Goal: Information Seeking & Learning: Learn about a topic

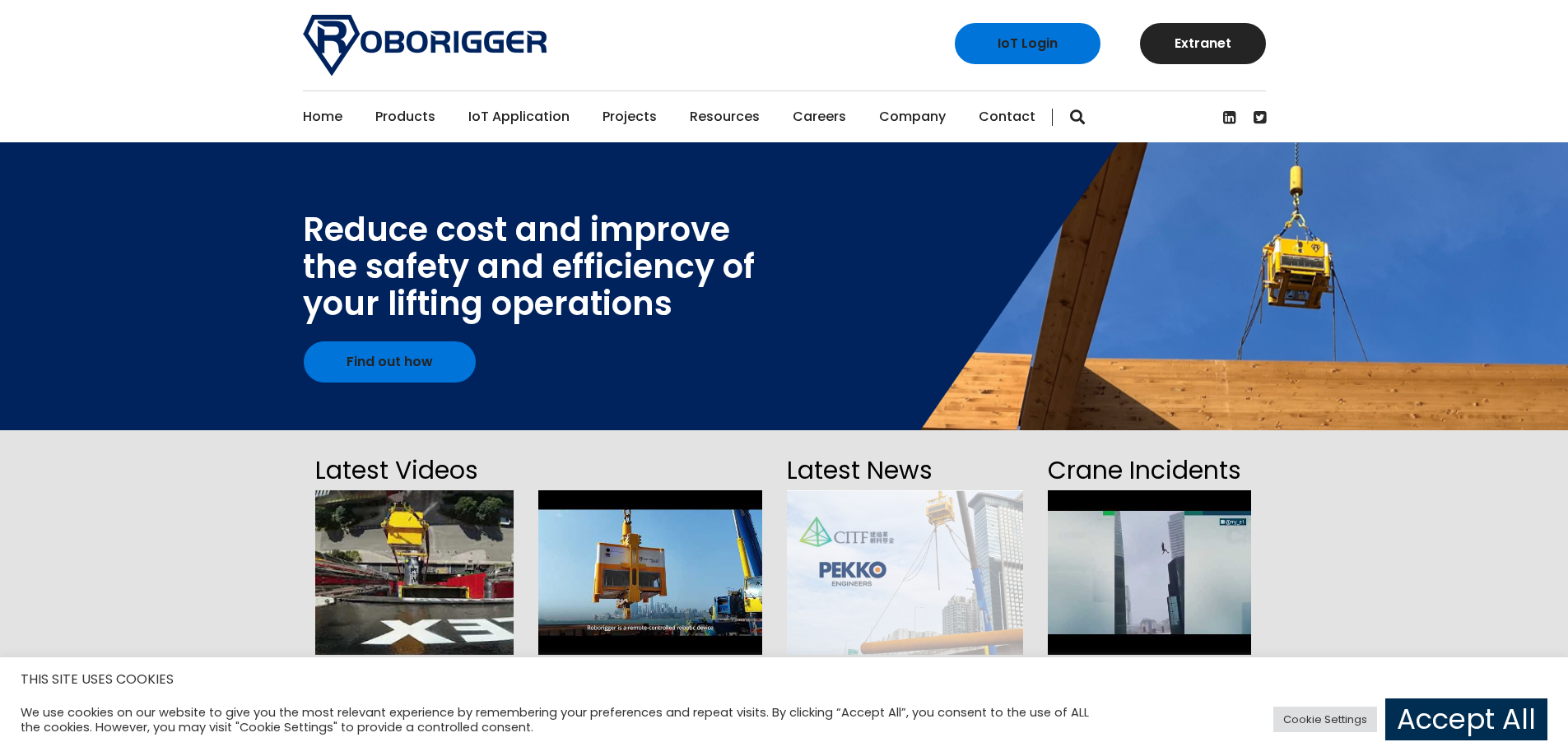
click at [1473, 725] on link "Accept All" at bounding box center [1465, 719] width 162 height 42
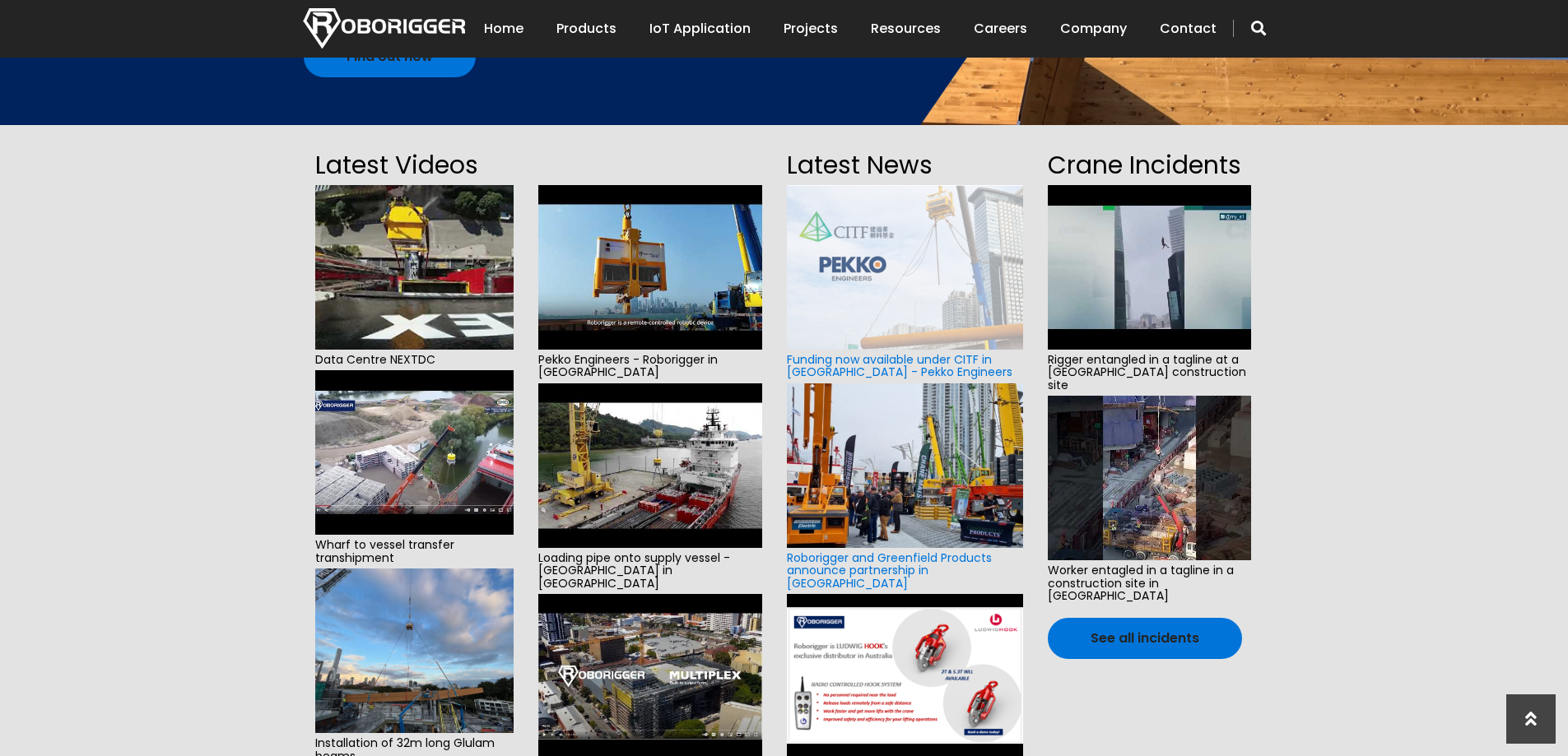
scroll to position [329, 0]
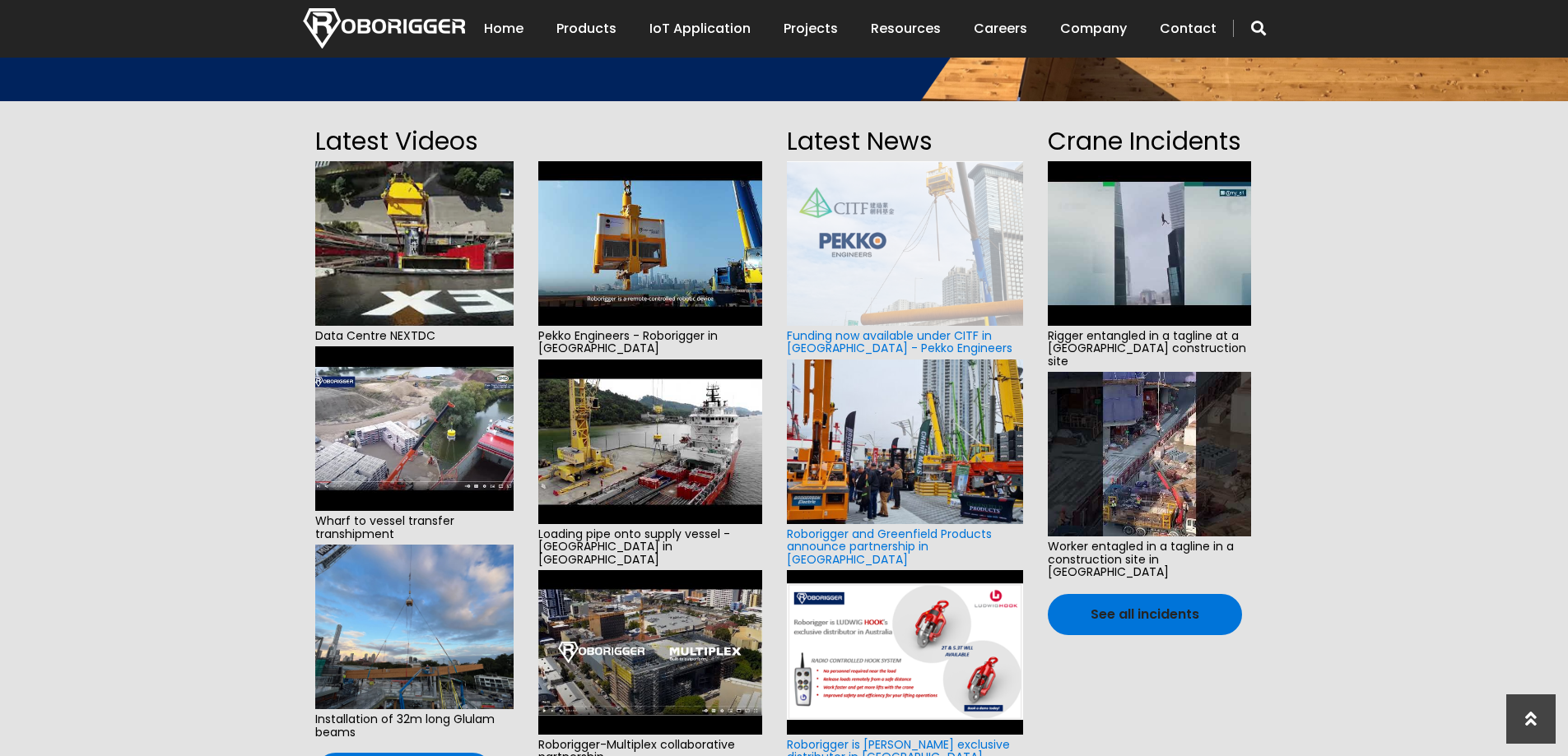
click at [1176, 206] on img at bounding box center [1150, 244] width 203 height 165
click at [1177, 476] on img at bounding box center [1150, 454] width 203 height 165
click at [1187, 594] on link "See all incidents" at bounding box center [1145, 615] width 195 height 41
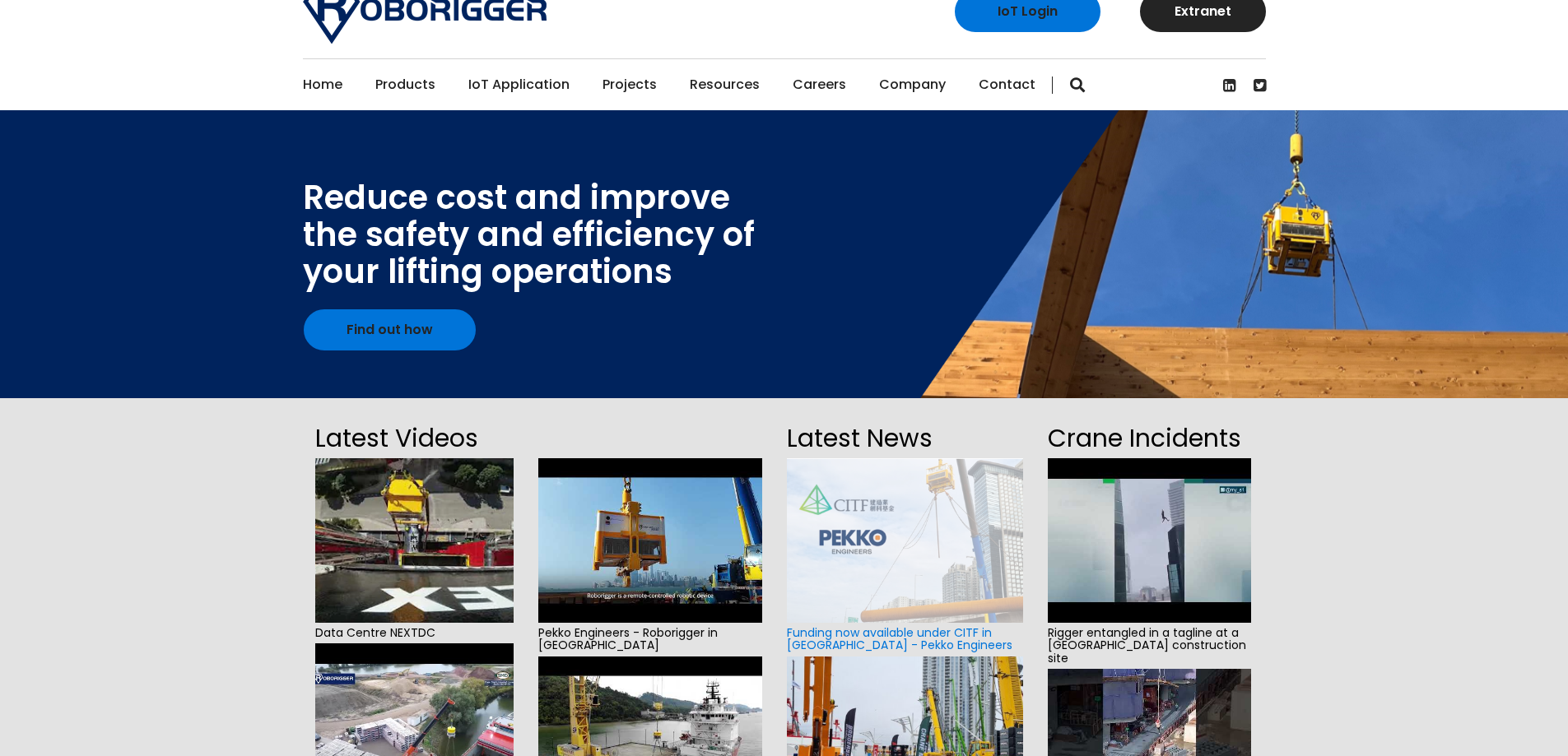
scroll to position [82, 0]
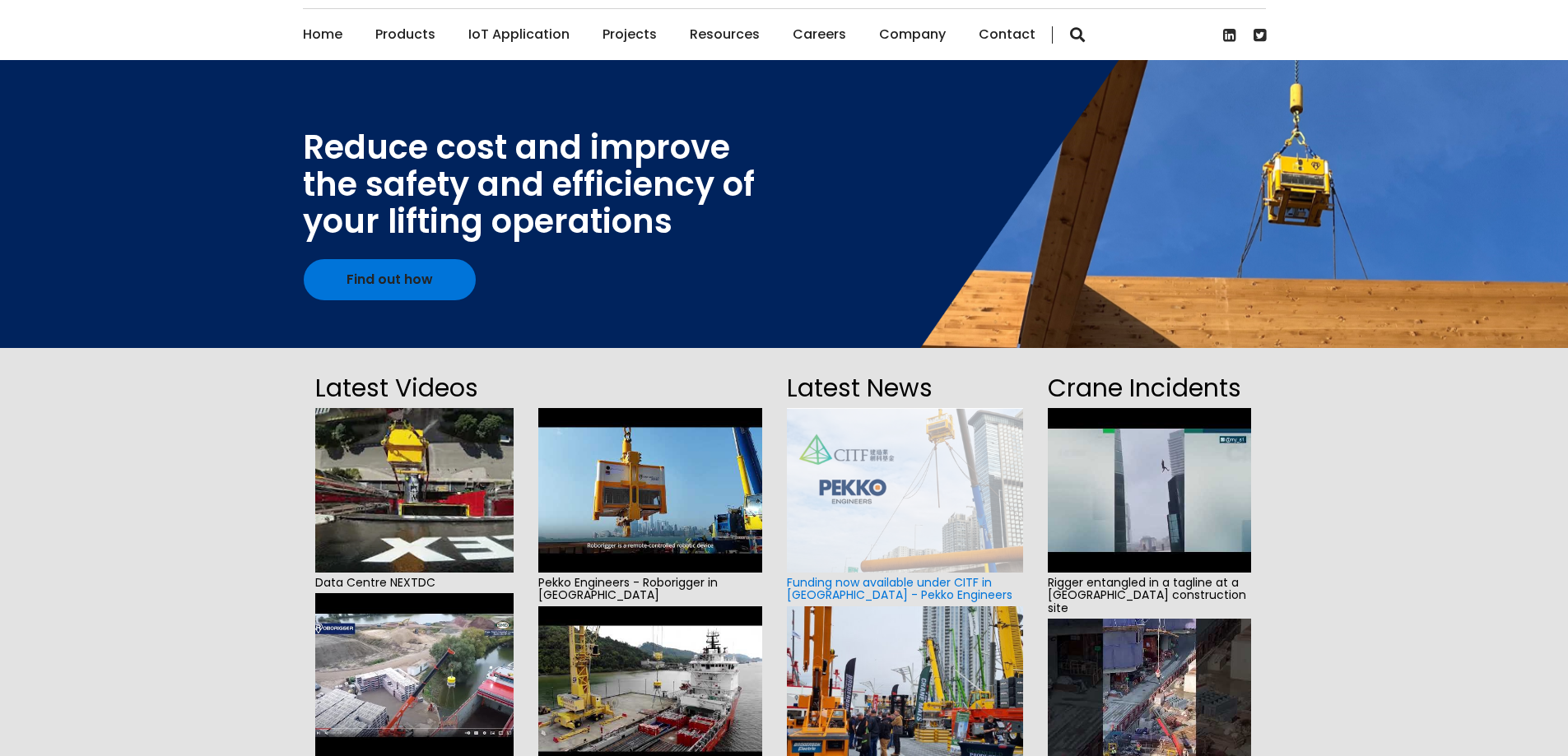
click at [1151, 473] on img at bounding box center [1150, 491] width 203 height 165
click at [1184, 480] on img at bounding box center [1150, 491] width 203 height 165
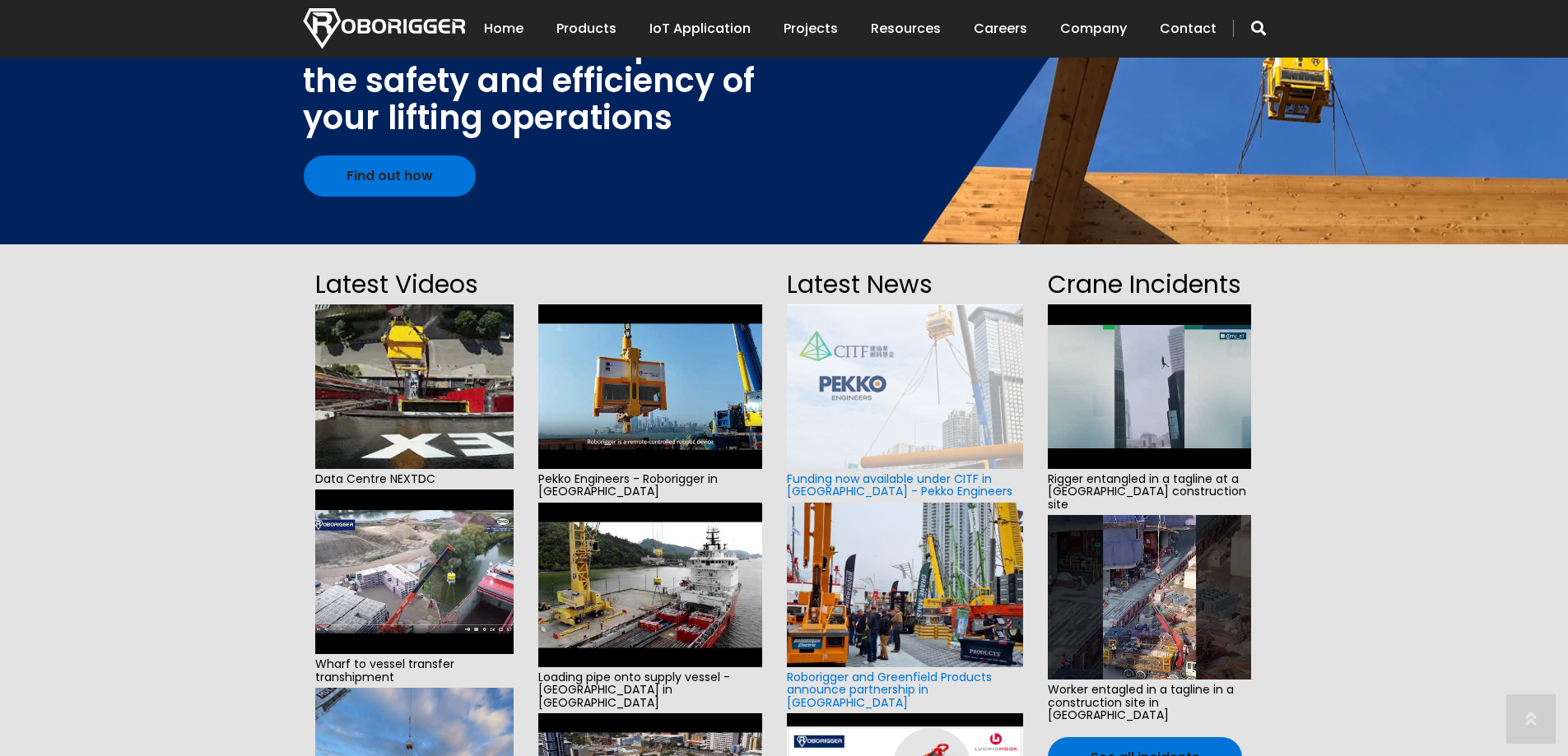
scroll to position [247, 0]
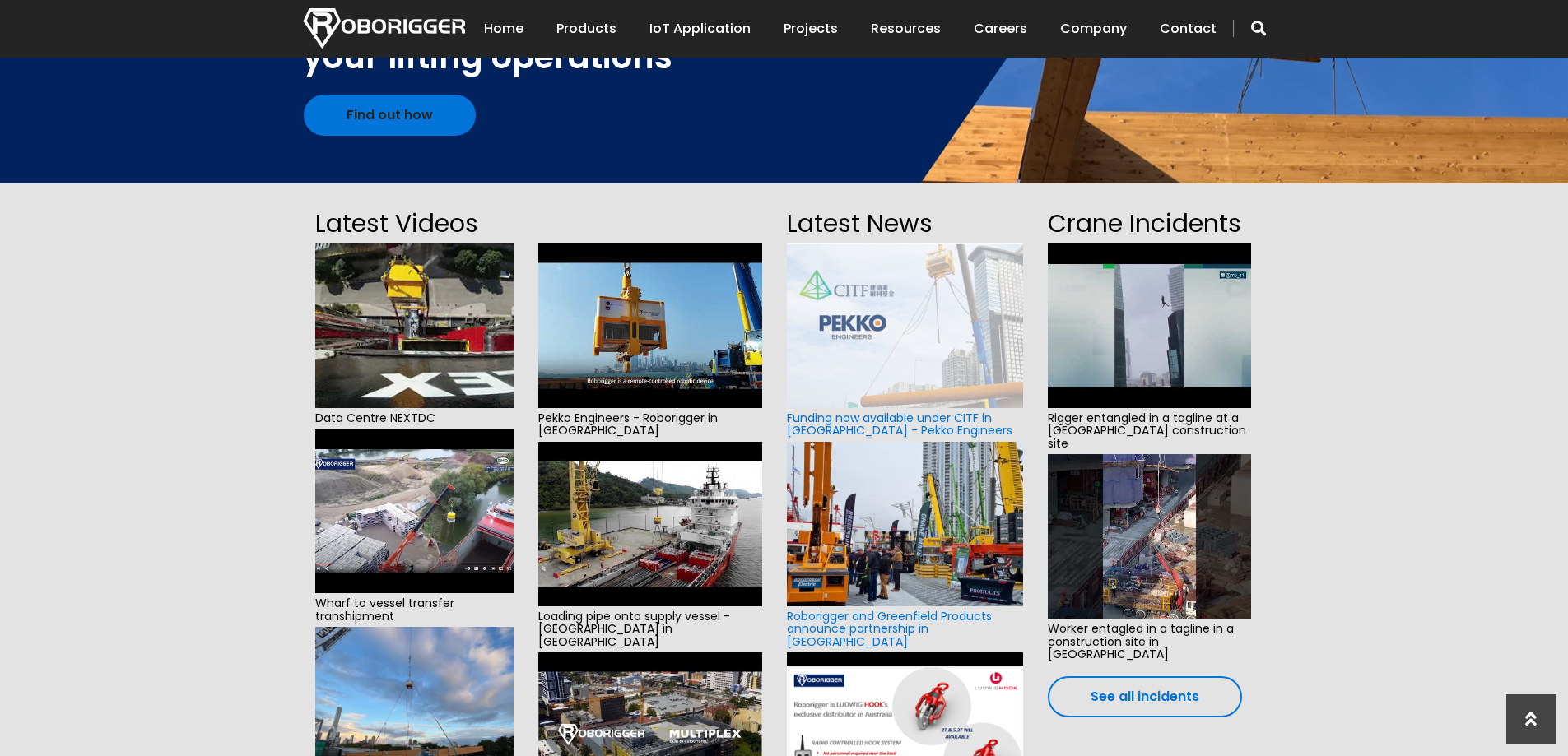
click at [1176, 686] on link "See all incidents" at bounding box center [1145, 697] width 195 height 41
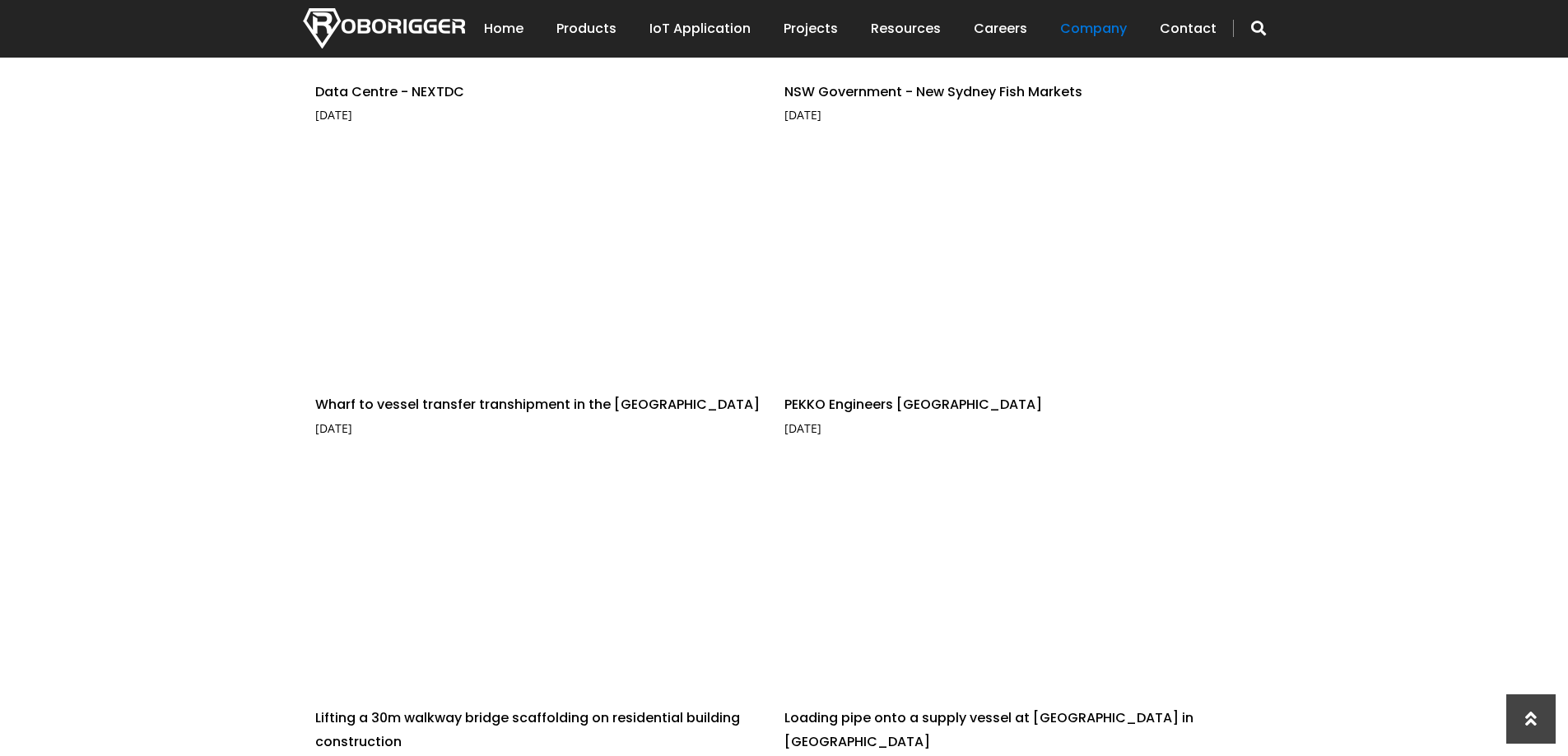
scroll to position [411, 0]
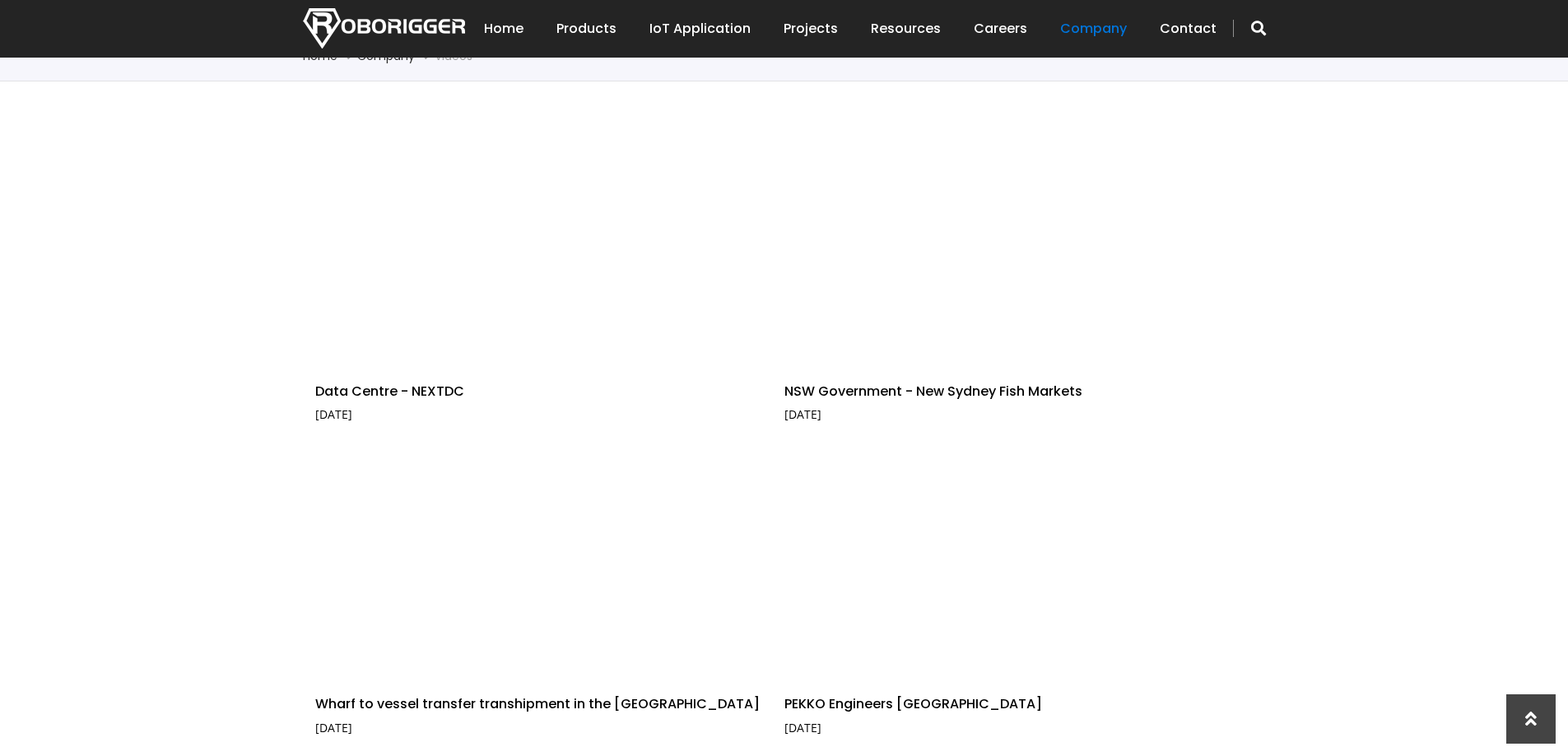
click at [399, 27] on img at bounding box center [384, 28] width 162 height 41
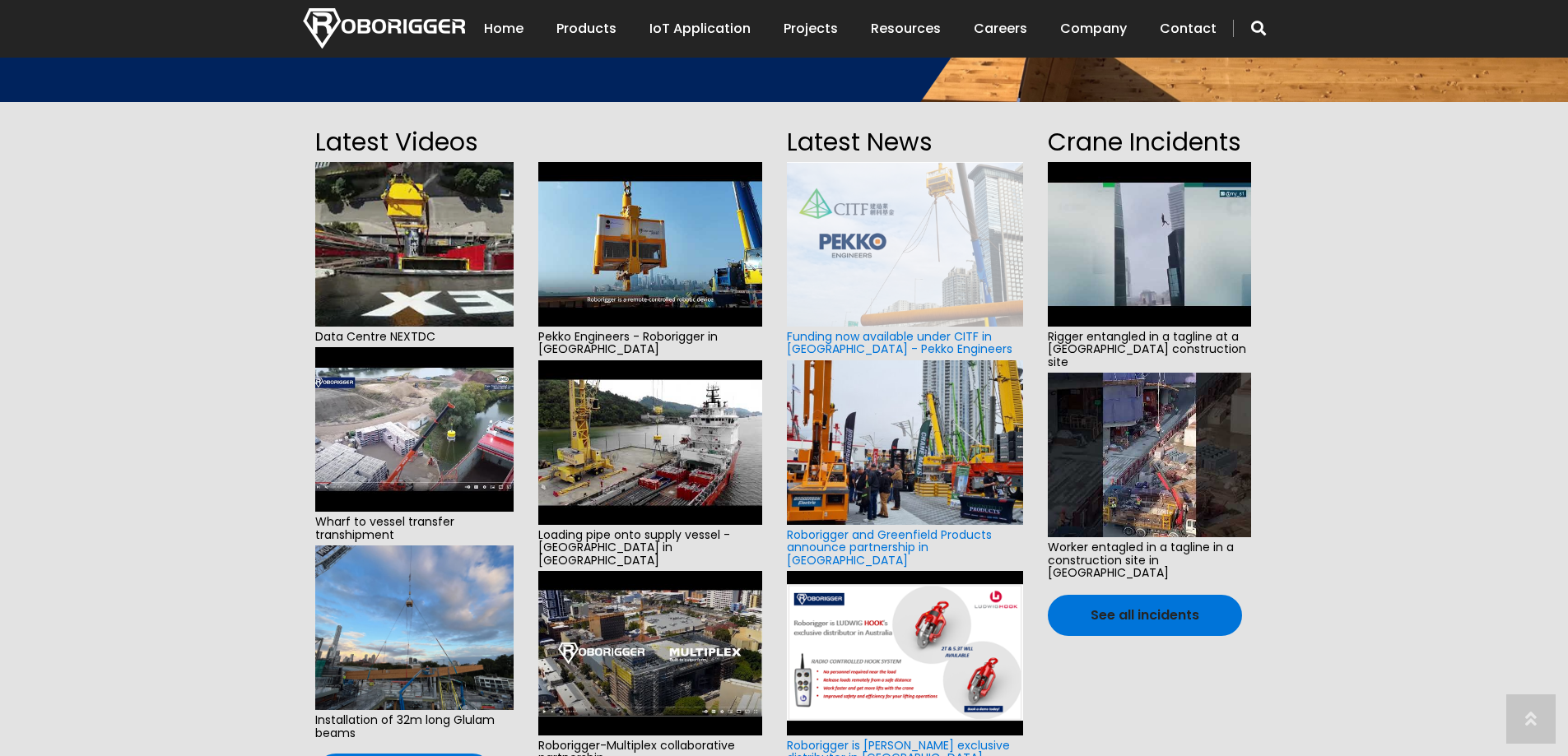
scroll to position [329, 0]
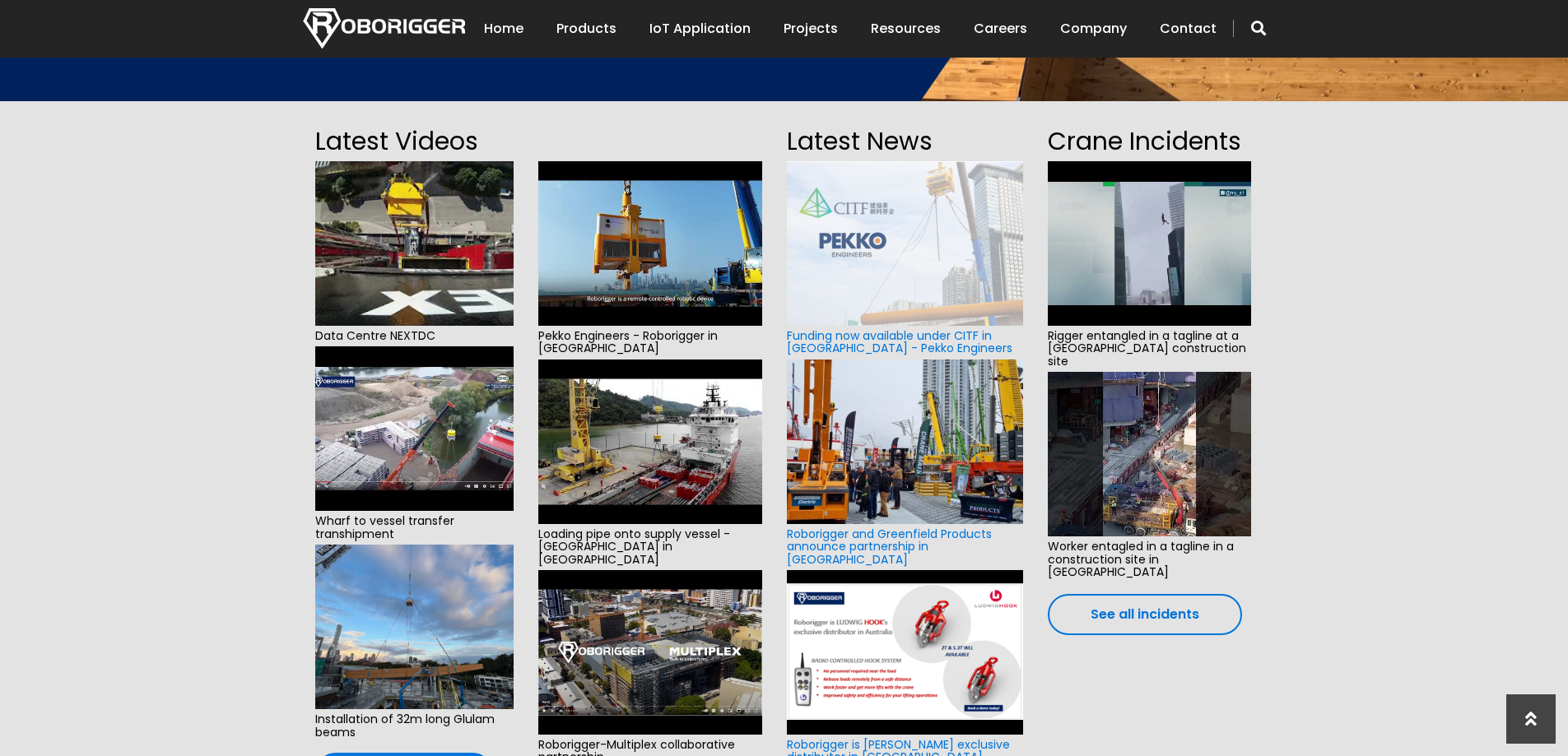
click at [1147, 594] on link "See all incidents" at bounding box center [1145, 615] width 195 height 41
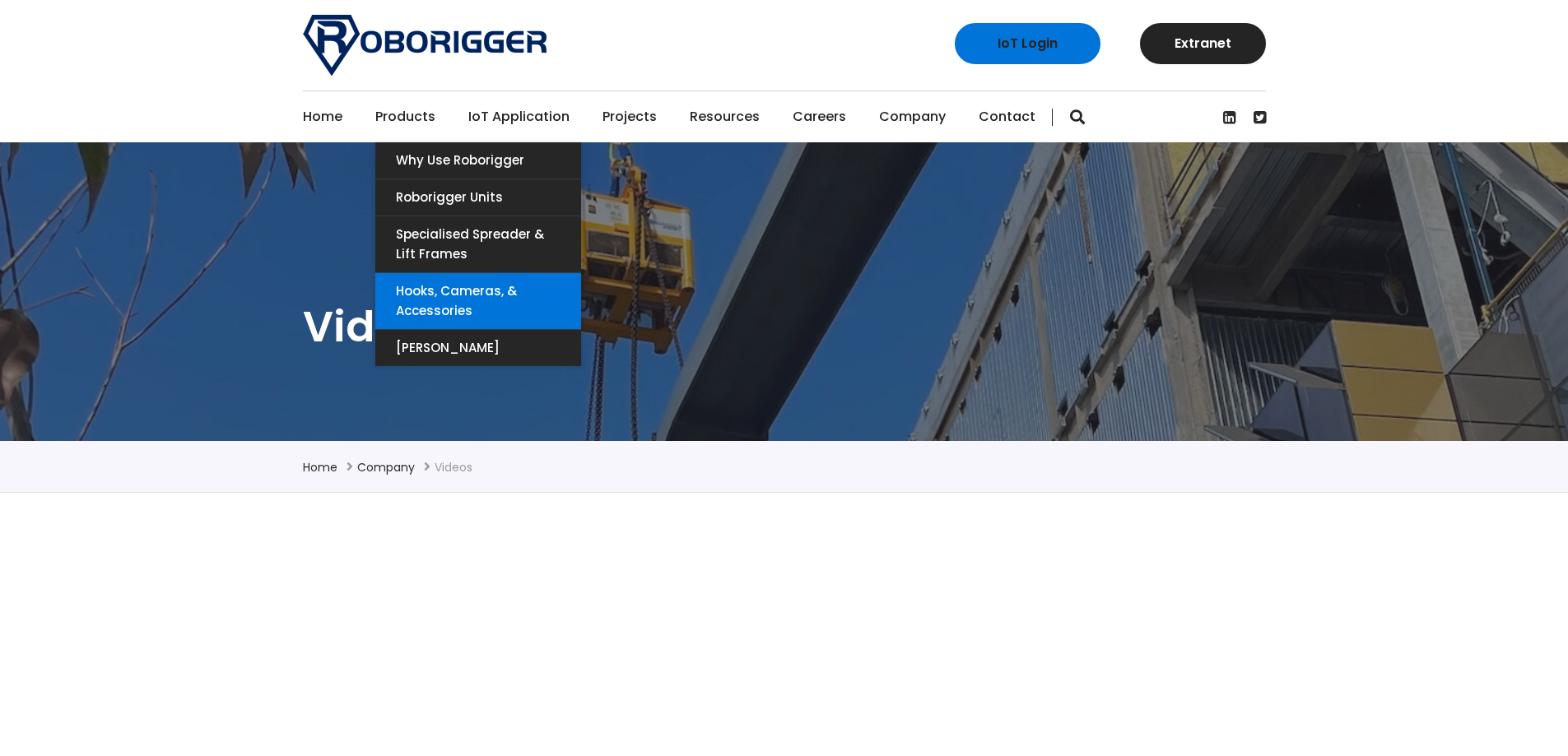
click at [415, 299] on link "Hooks, Cameras, & Accessories" at bounding box center [478, 301] width 205 height 56
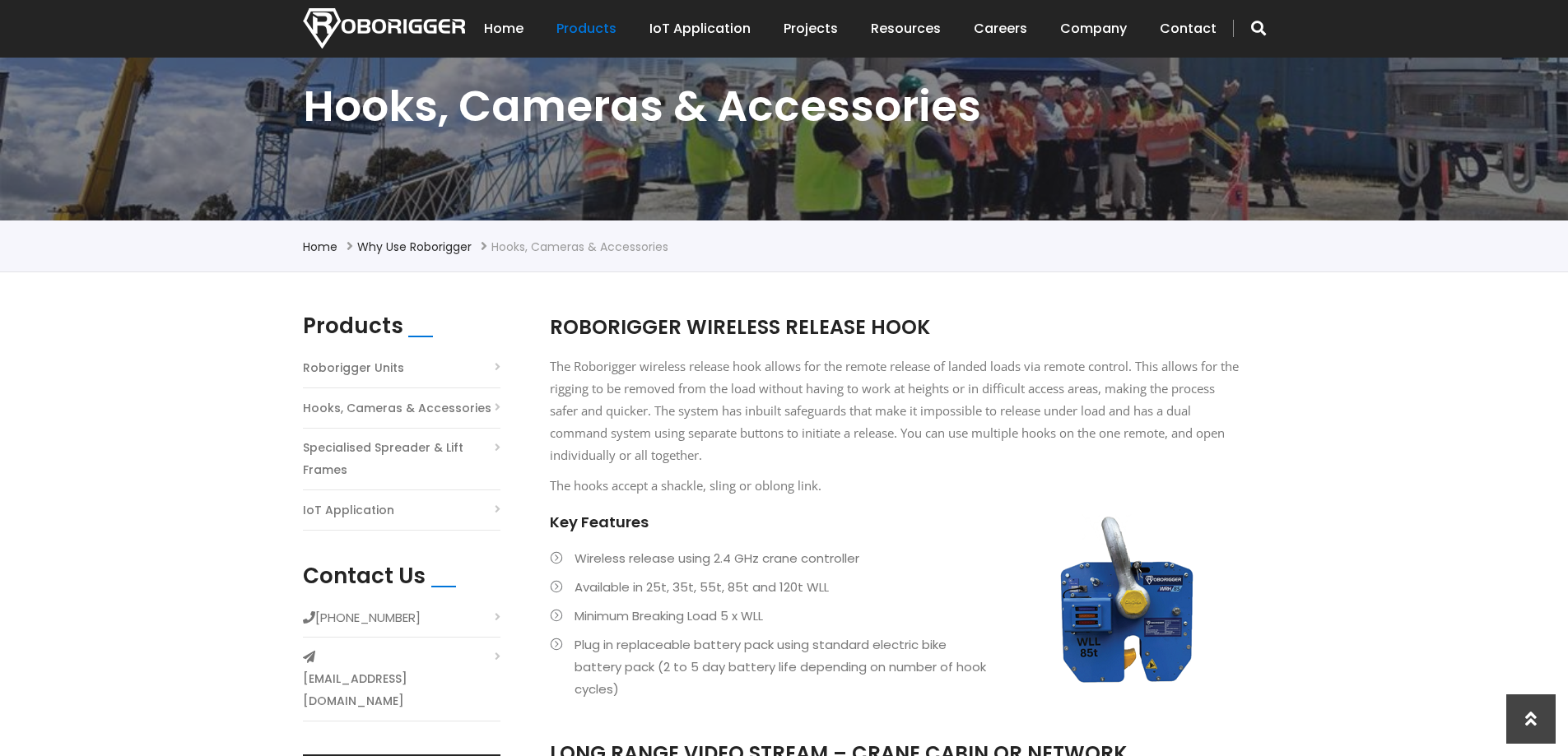
scroll to position [165, 0]
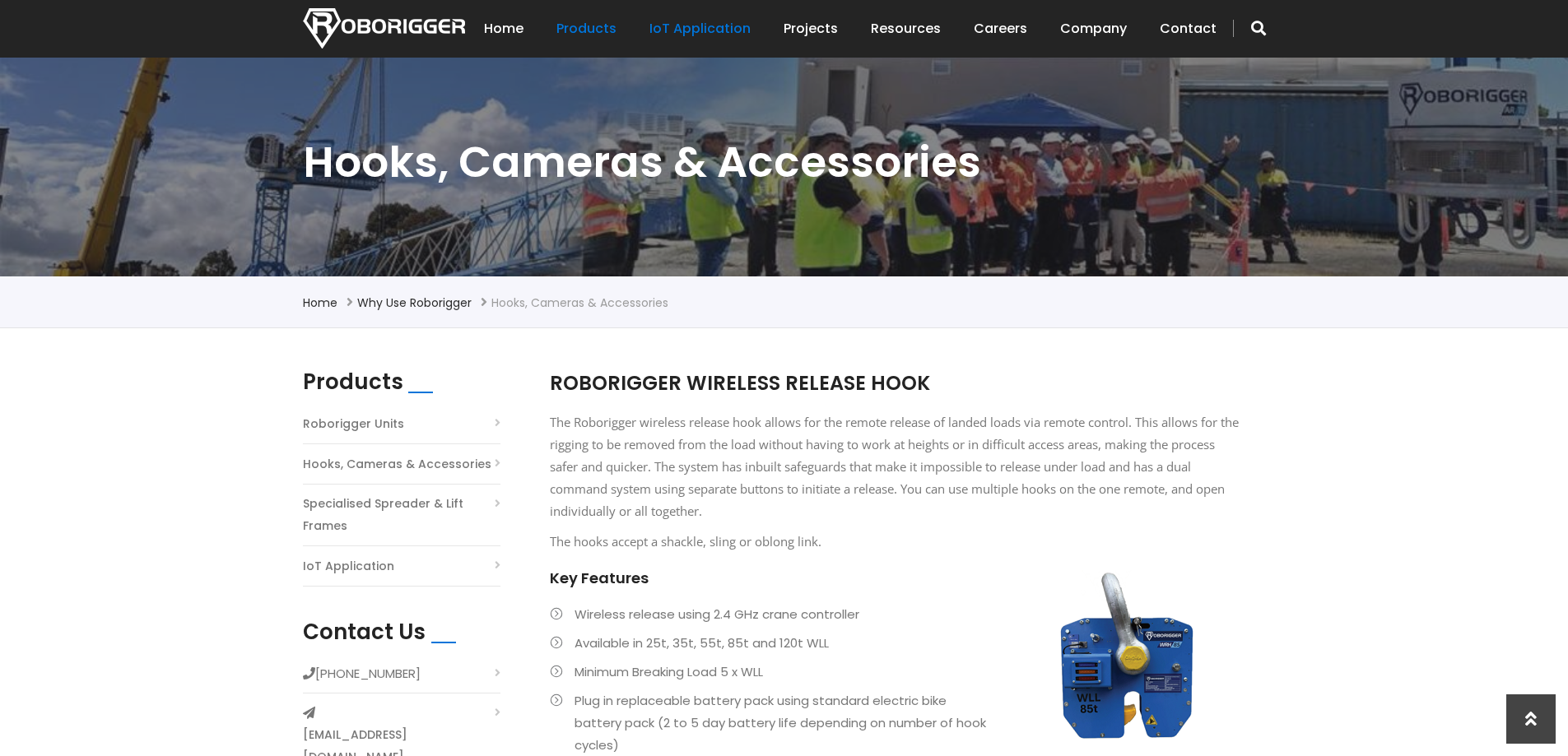
click at [678, 24] on link "IoT Application" at bounding box center [700, 28] width 102 height 51
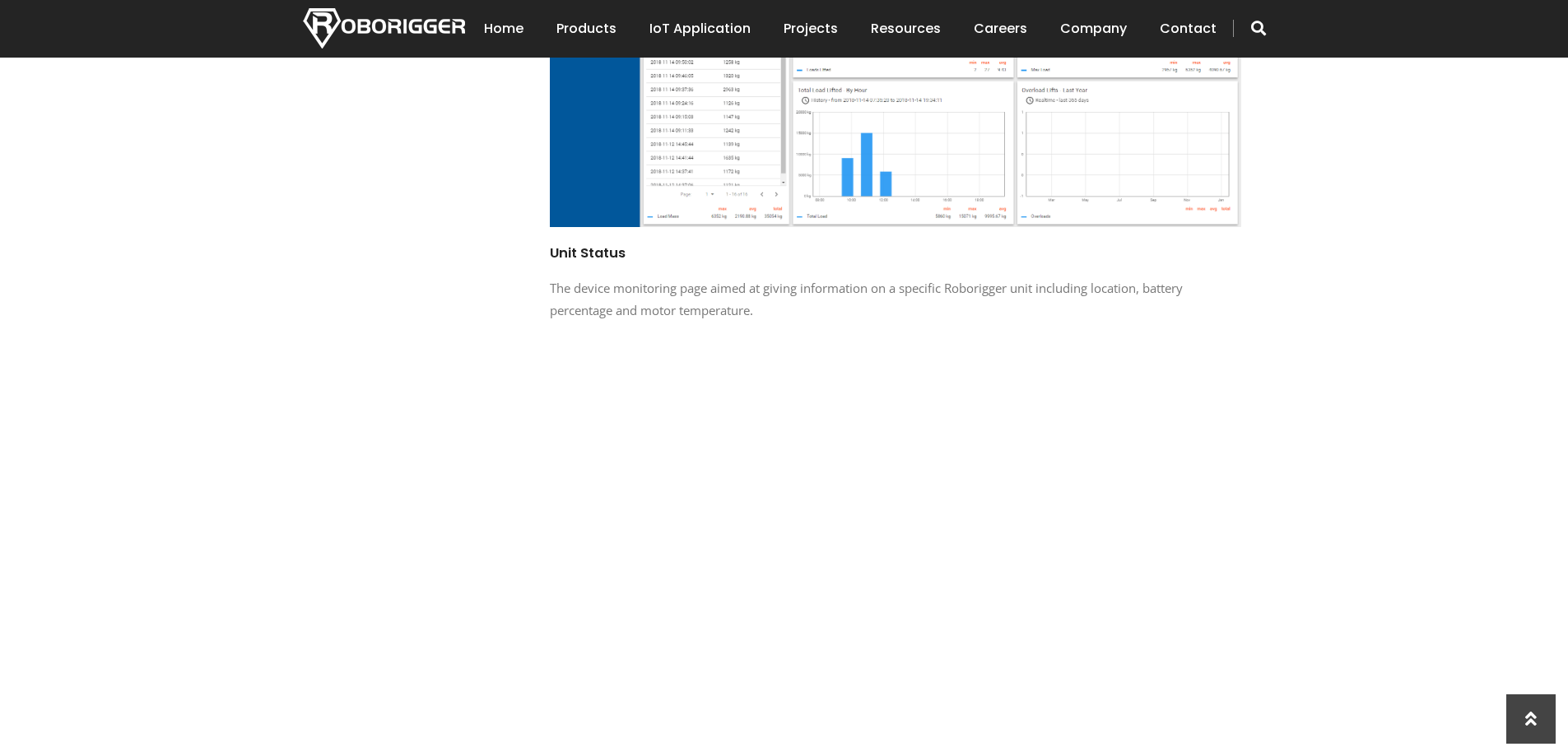
scroll to position [1563, 0]
